Goal: Task Accomplishment & Management: Use online tool/utility

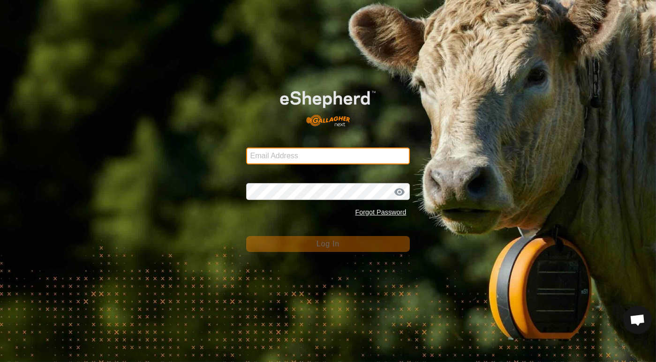
type input "[PERSON_NAME][EMAIL_ADDRESS][DOMAIN_NAME]"
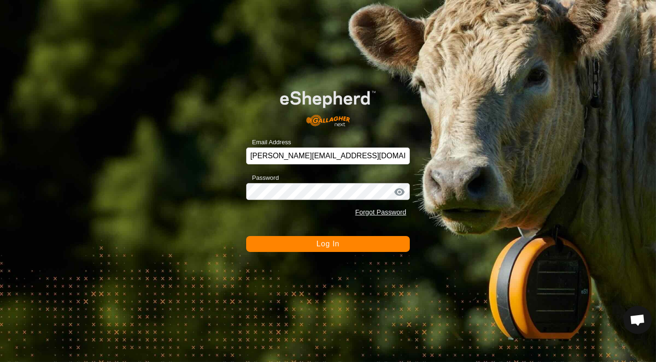
click at [317, 243] on span "Log In" at bounding box center [327, 244] width 23 height 8
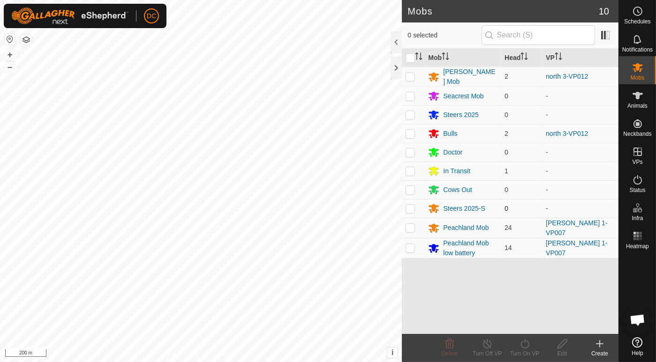
click at [417, 211] on div "Mobs 10 0 selected Mob Head [PERSON_NAME] Mob 2 north 3-VP012 Seacrest Mob 0 - …" at bounding box center [309, 181] width 618 height 362
click at [642, 93] on icon at bounding box center [637, 95] width 11 height 11
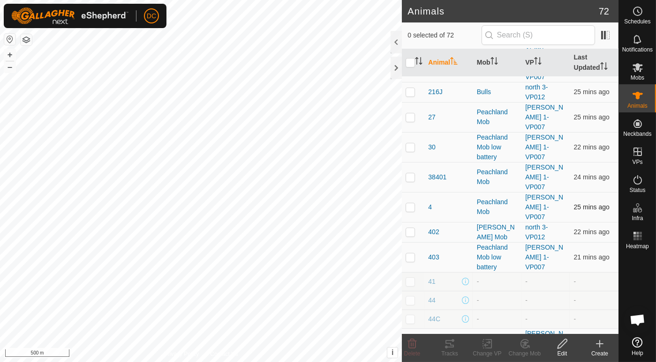
scroll to position [156, 0]
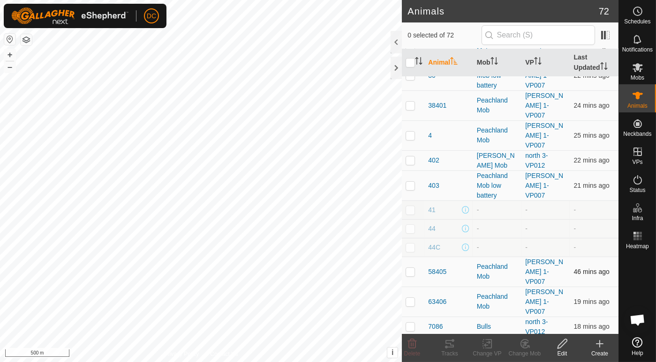
click at [406, 268] on p-checkbox at bounding box center [410, 272] width 9 height 8
checkbox input "true"
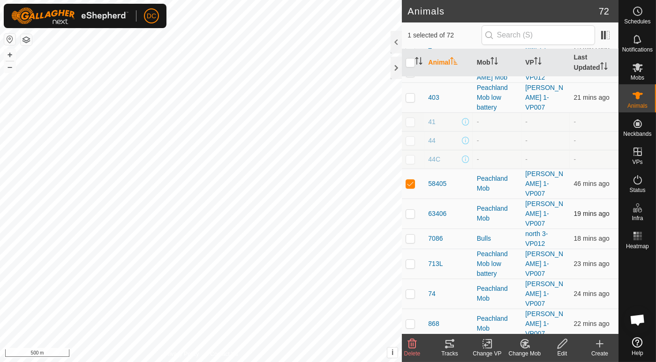
scroll to position [260, 0]
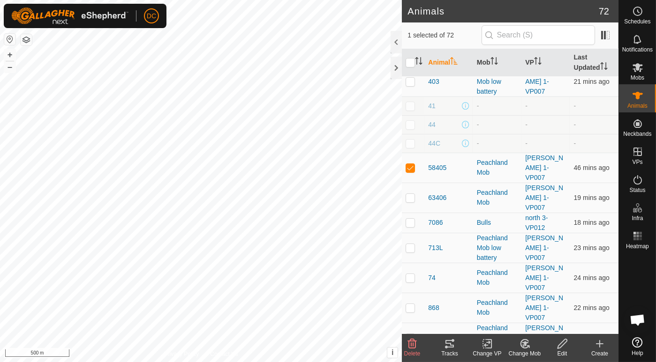
click at [414, 362] on p-checkbox at bounding box center [410, 368] width 9 height 8
checkbox input "true"
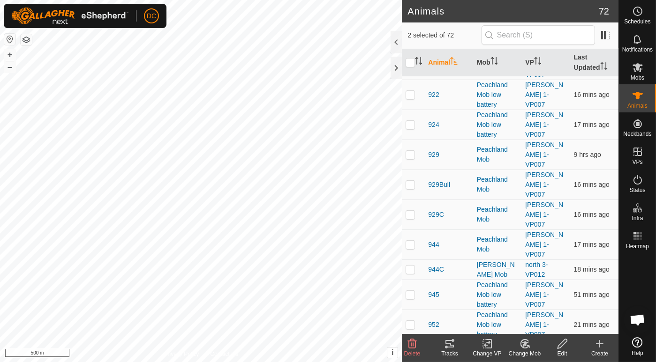
scroll to position [729, 0]
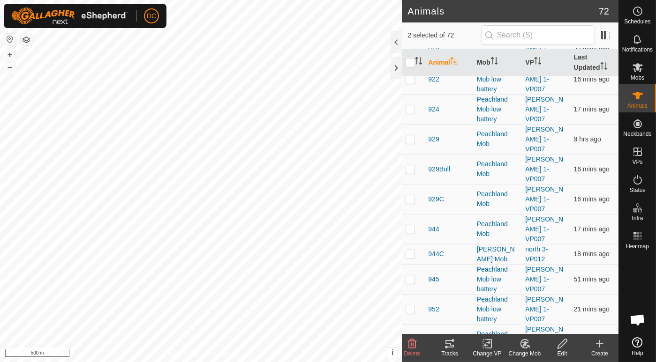
checkbox input "true"
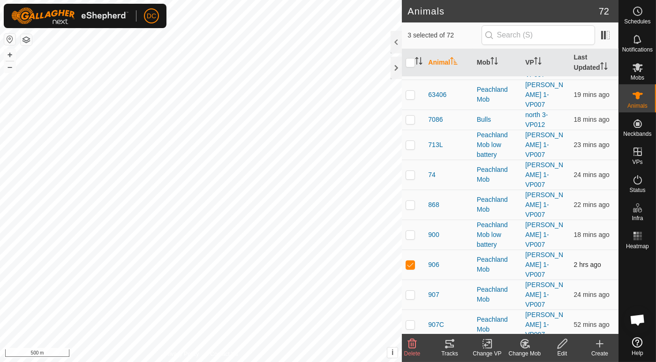
scroll to position [364, 0]
checkbox input "true"
click at [451, 344] on icon at bounding box center [449, 344] width 8 height 8
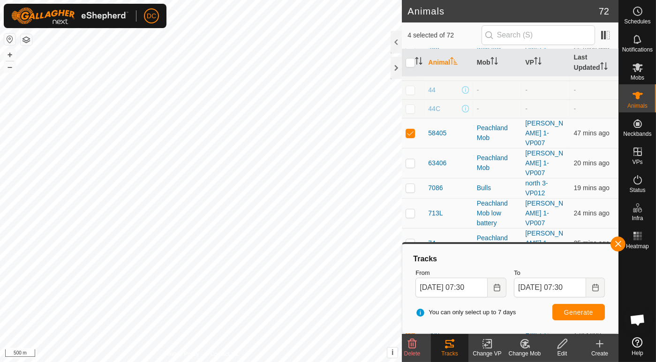
scroll to position [312, 0]
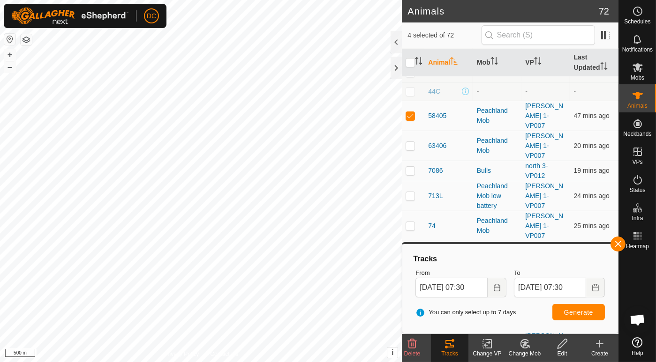
click at [410, 252] on p-checkbox at bounding box center [410, 256] width 9 height 8
checkbox input "true"
click at [578, 313] on span "Generate" at bounding box center [578, 313] width 29 height 8
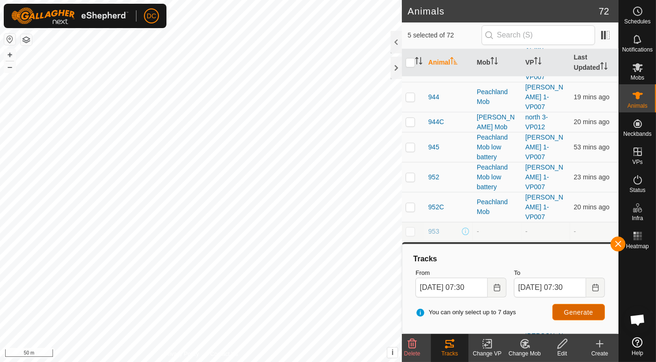
scroll to position [885, 0]
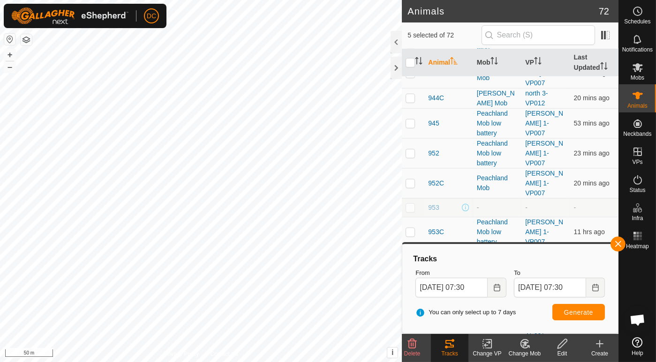
checkbox input "true"
click at [574, 310] on span "Generate" at bounding box center [578, 313] width 29 height 8
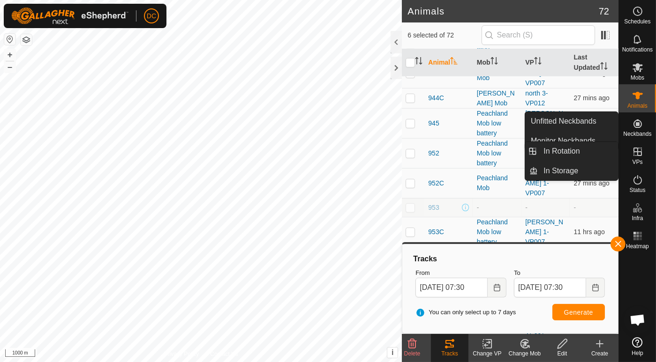
click at [637, 149] on icon at bounding box center [637, 151] width 11 height 11
click at [555, 148] on link "In Rotation" at bounding box center [578, 151] width 80 height 19
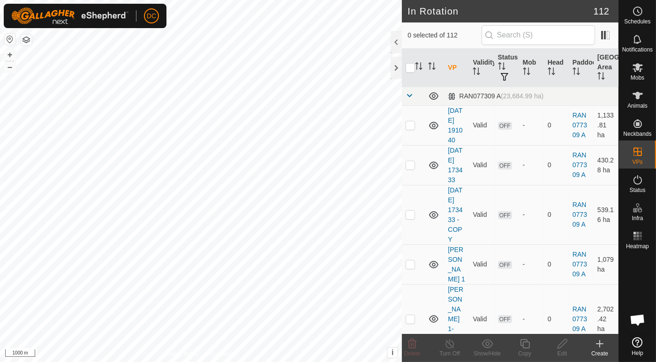
checkbox input "true"
click at [523, 348] on icon at bounding box center [525, 344] width 12 height 11
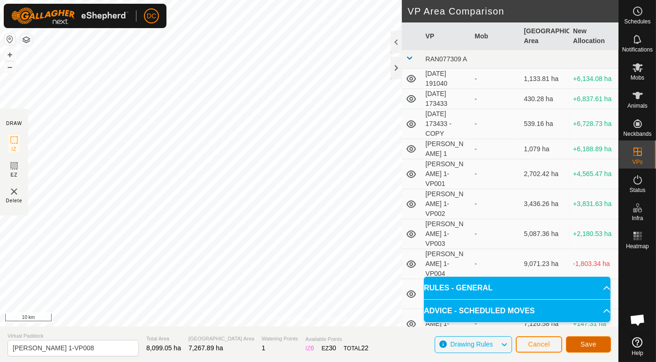
click at [588, 343] on span "Save" at bounding box center [588, 345] width 16 height 8
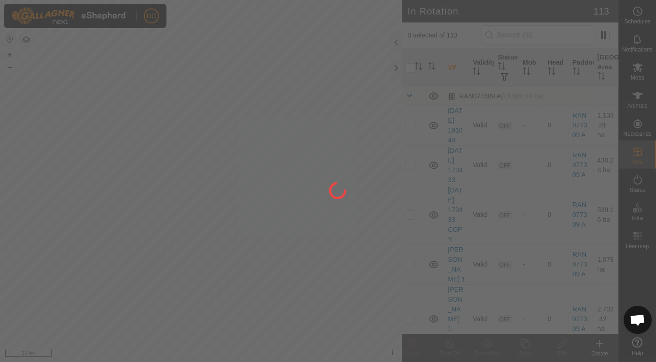
click at [635, 71] on div at bounding box center [328, 181] width 656 height 362
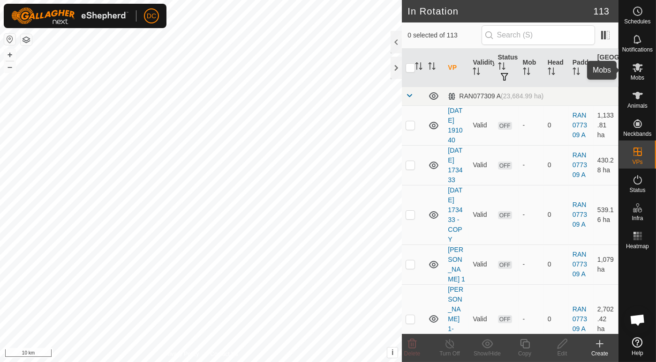
click at [639, 68] on icon at bounding box center [637, 67] width 11 height 11
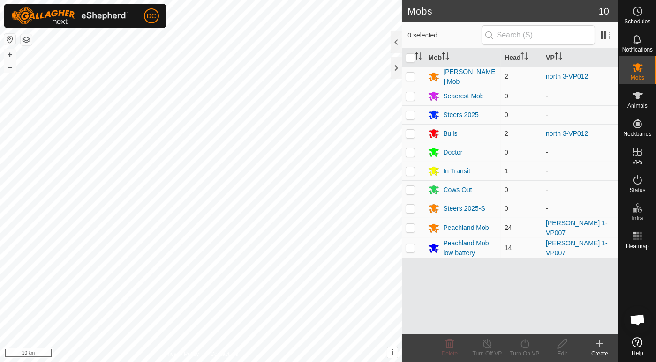
click at [411, 226] on p-checkbox at bounding box center [410, 228] width 9 height 8
checkbox input "true"
click at [409, 244] on p-checkbox at bounding box center [410, 248] width 9 height 8
checkbox input "true"
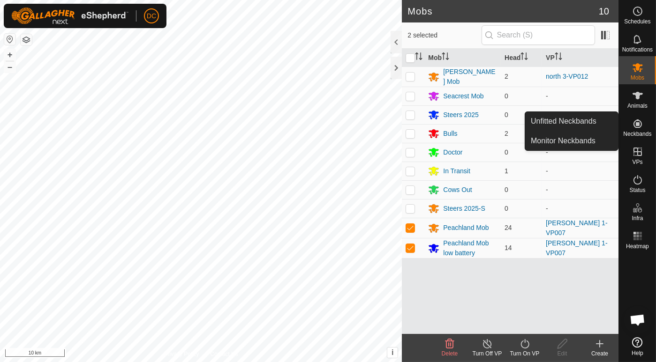
click at [526, 343] on icon at bounding box center [525, 344] width 12 height 11
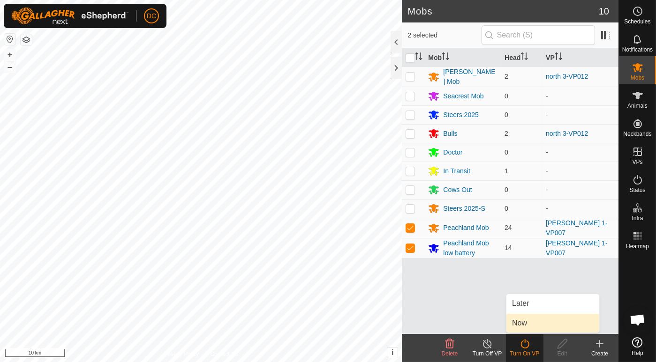
click at [523, 321] on link "Now" at bounding box center [552, 323] width 93 height 19
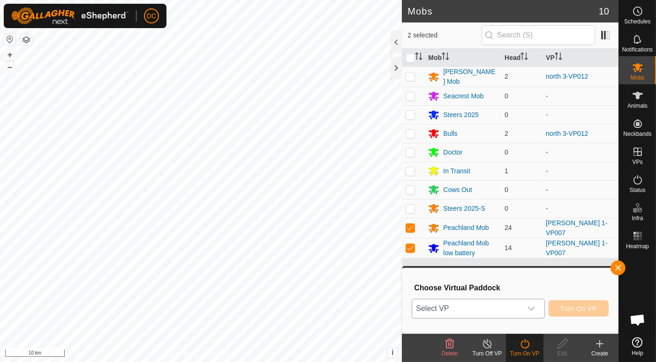
click at [534, 305] on icon "dropdown trigger" at bounding box center [531, 309] width 8 height 8
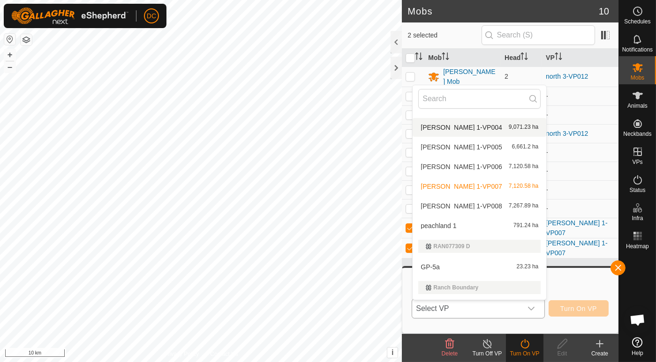
scroll to position [166, 0]
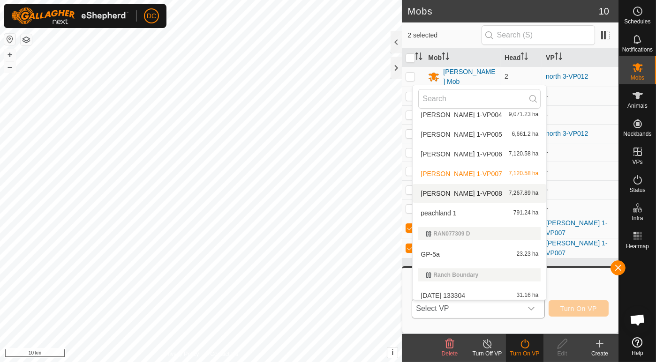
click at [449, 189] on li "[PERSON_NAME] 1-VP008 7,267.89 ha" at bounding box center [480, 193] width 134 height 19
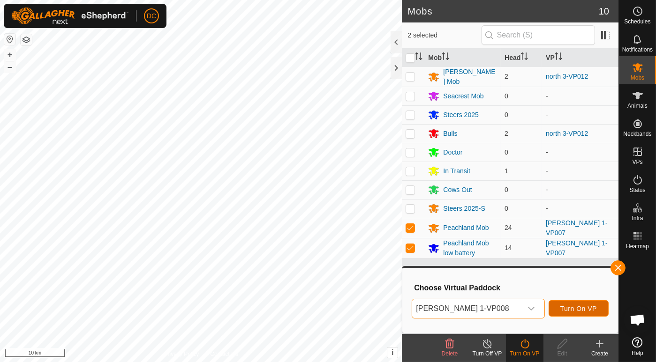
click at [583, 310] on span "Turn On VP" at bounding box center [578, 309] width 37 height 8
